Goal: Information Seeking & Learning: Learn about a topic

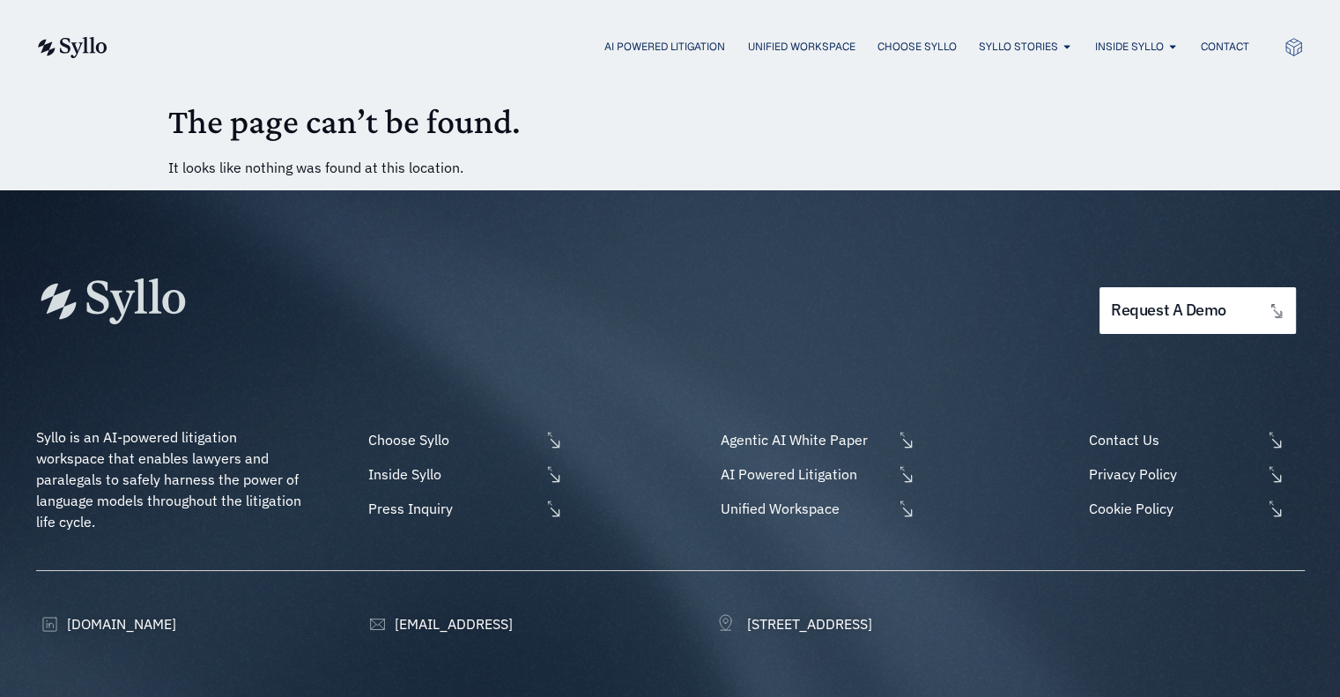
click at [73, 41] on img at bounding box center [71, 47] width 72 height 21
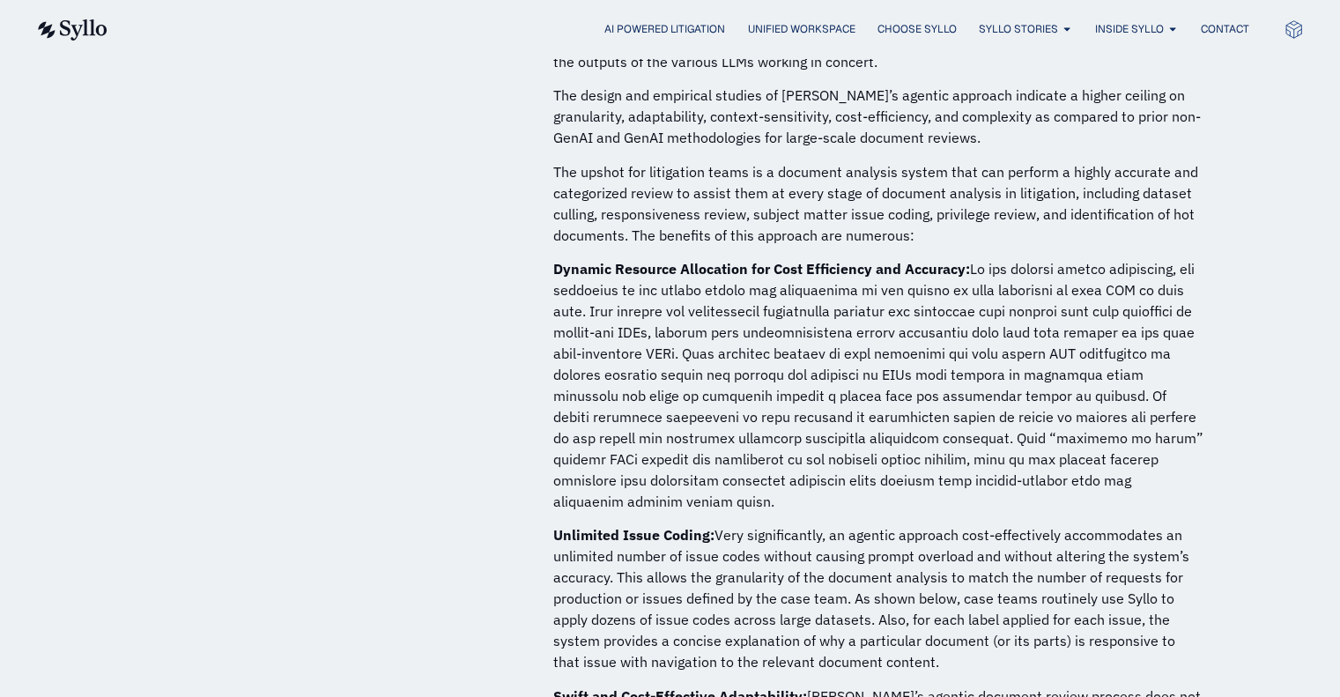
scroll to position [4669, 0]
